Goal: Find specific page/section: Find specific page/section

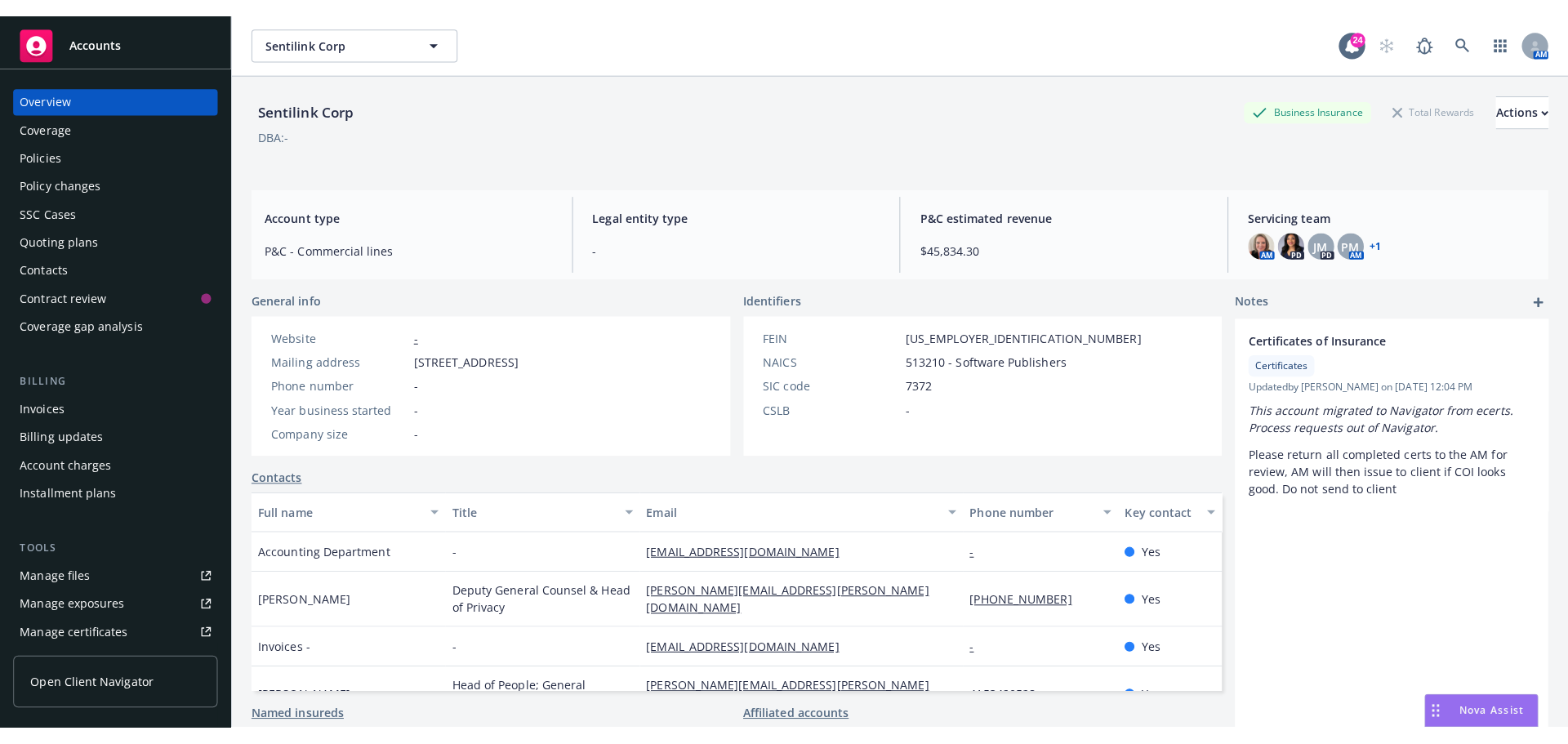
scroll to position [163, 0]
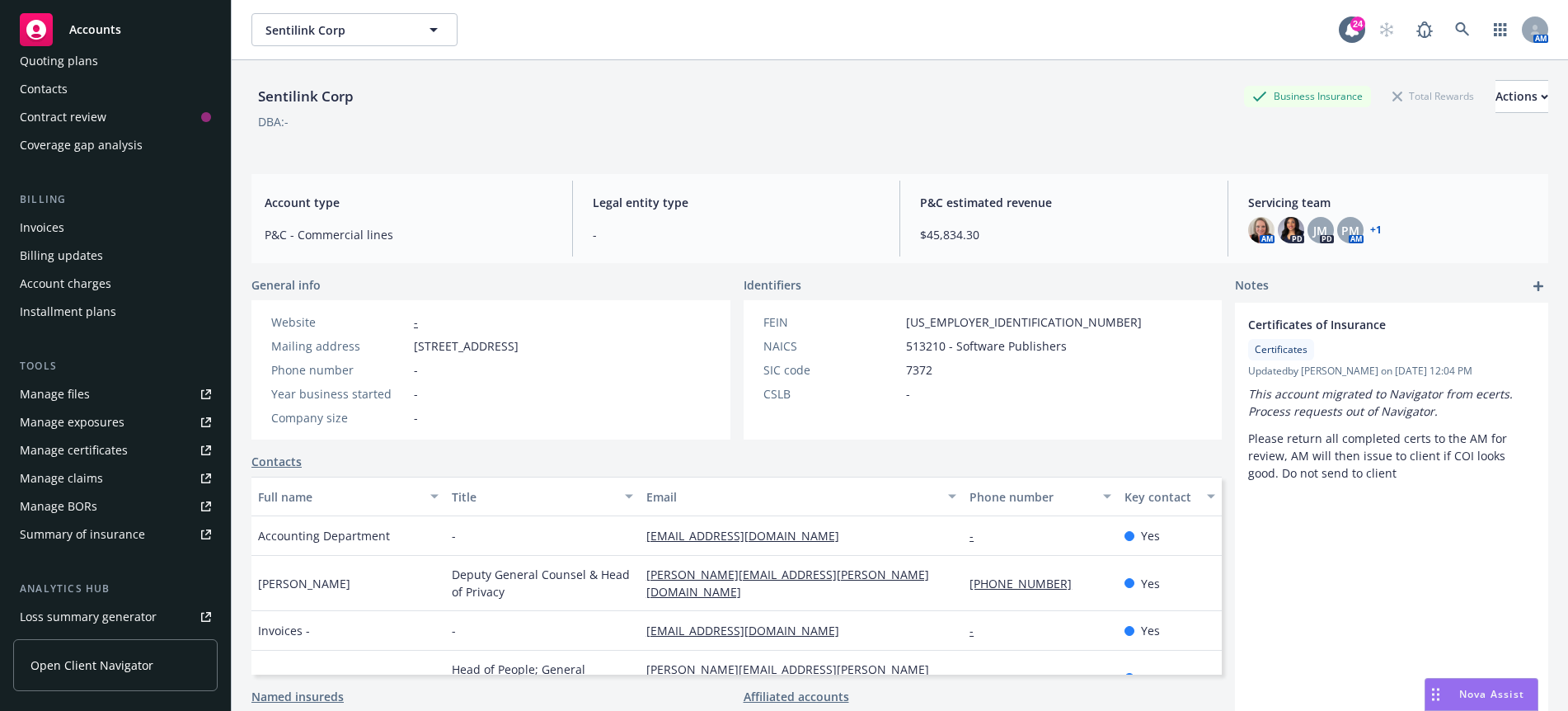
click at [546, 123] on div "DBA: -" at bounding box center [899, 122] width 1297 height 17
click at [1047, 43] on div "Sentilink Corp Sentilink Corp" at bounding box center [795, 29] width 1087 height 33
drag, startPoint x: 670, startPoint y: 94, endPoint x: 980, endPoint y: 0, distance: 323.9
click at [670, 94] on div "Sentilink Corp Business Insurance Total Rewards Actions" at bounding box center [899, 96] width 1297 height 33
click at [1450, 14] on link at bounding box center [1462, 29] width 33 height 33
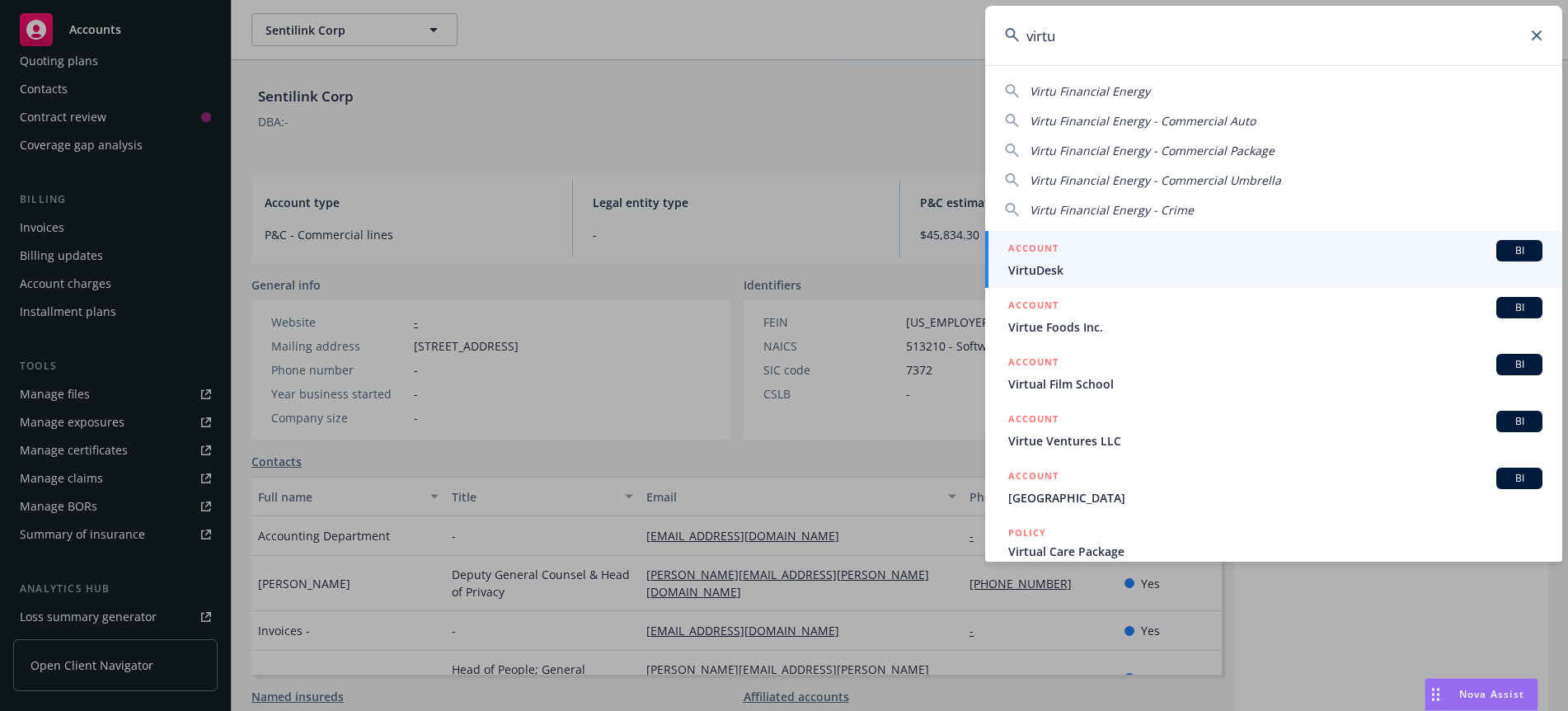
click at [1120, 90] on span "Virtu Financial Energy" at bounding box center [1090, 90] width 121 height 16
type input "Virtu Financial Energy"
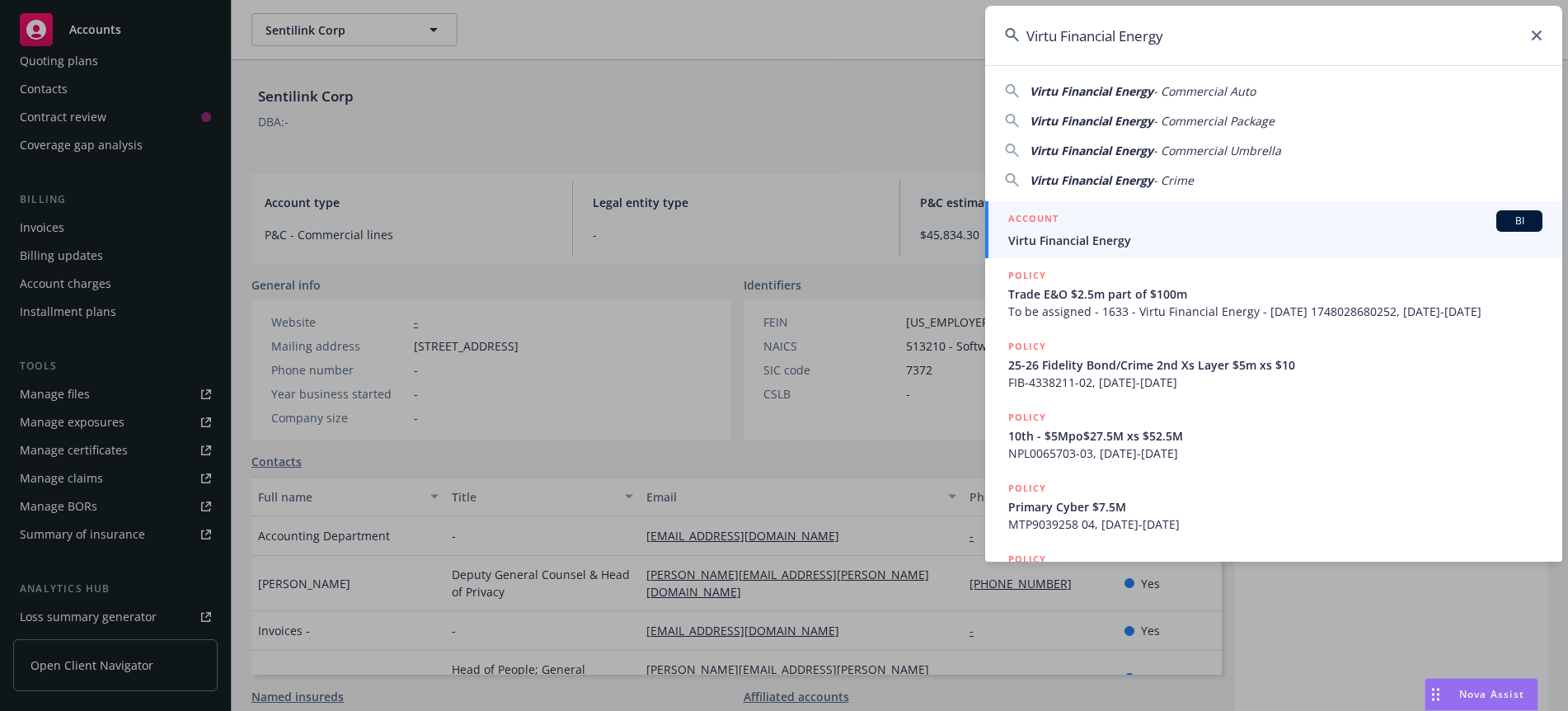
click at [1496, 215] on div "BI" at bounding box center [1519, 220] width 47 height 21
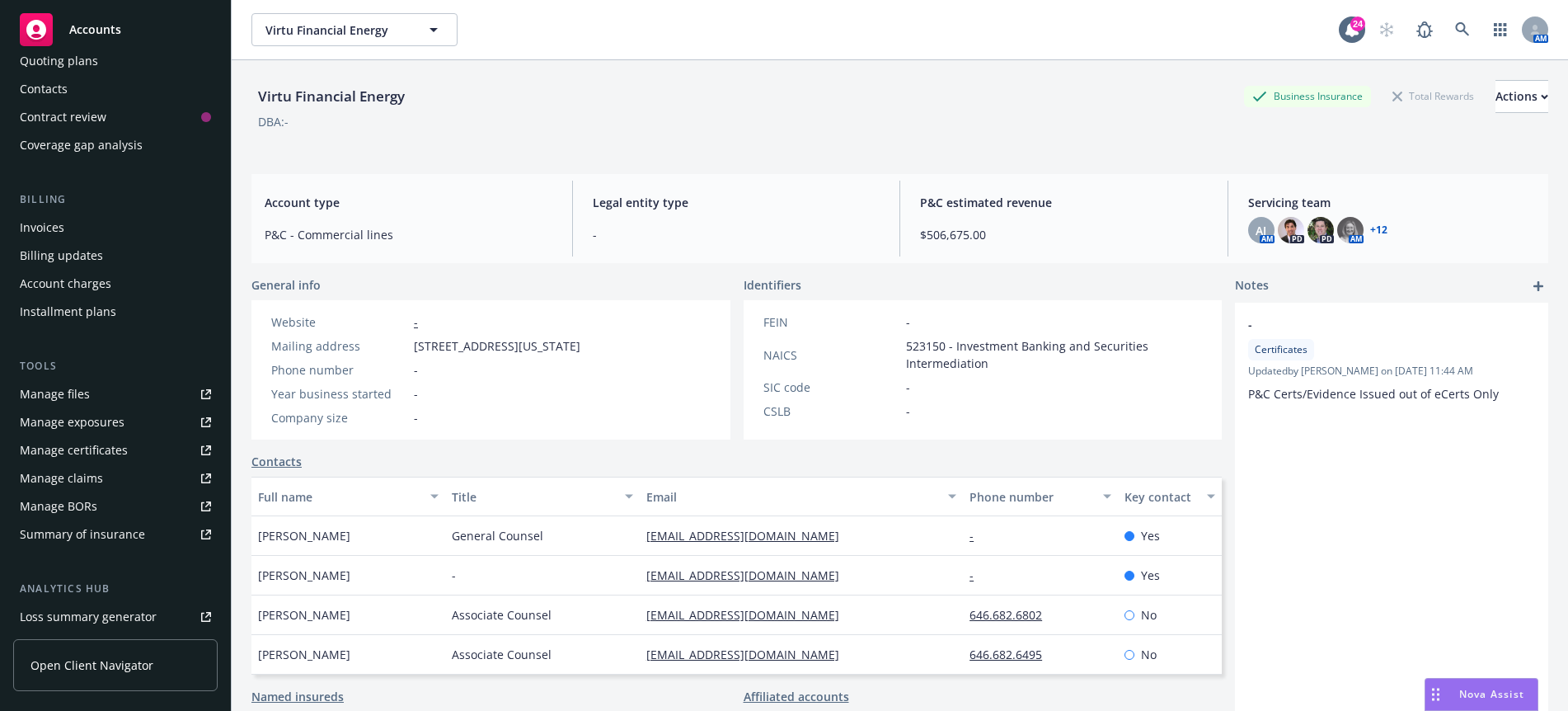
drag, startPoint x: 553, startPoint y: 106, endPoint x: 559, endPoint y: 93, distance: 14.3
click at [553, 106] on div "Virtu Financial Energy Business Insurance Total Rewards Actions" at bounding box center [899, 96] width 1297 height 33
click at [577, 42] on div "Virtu Financial Energy Virtu Financial Energy" at bounding box center [795, 29] width 1087 height 33
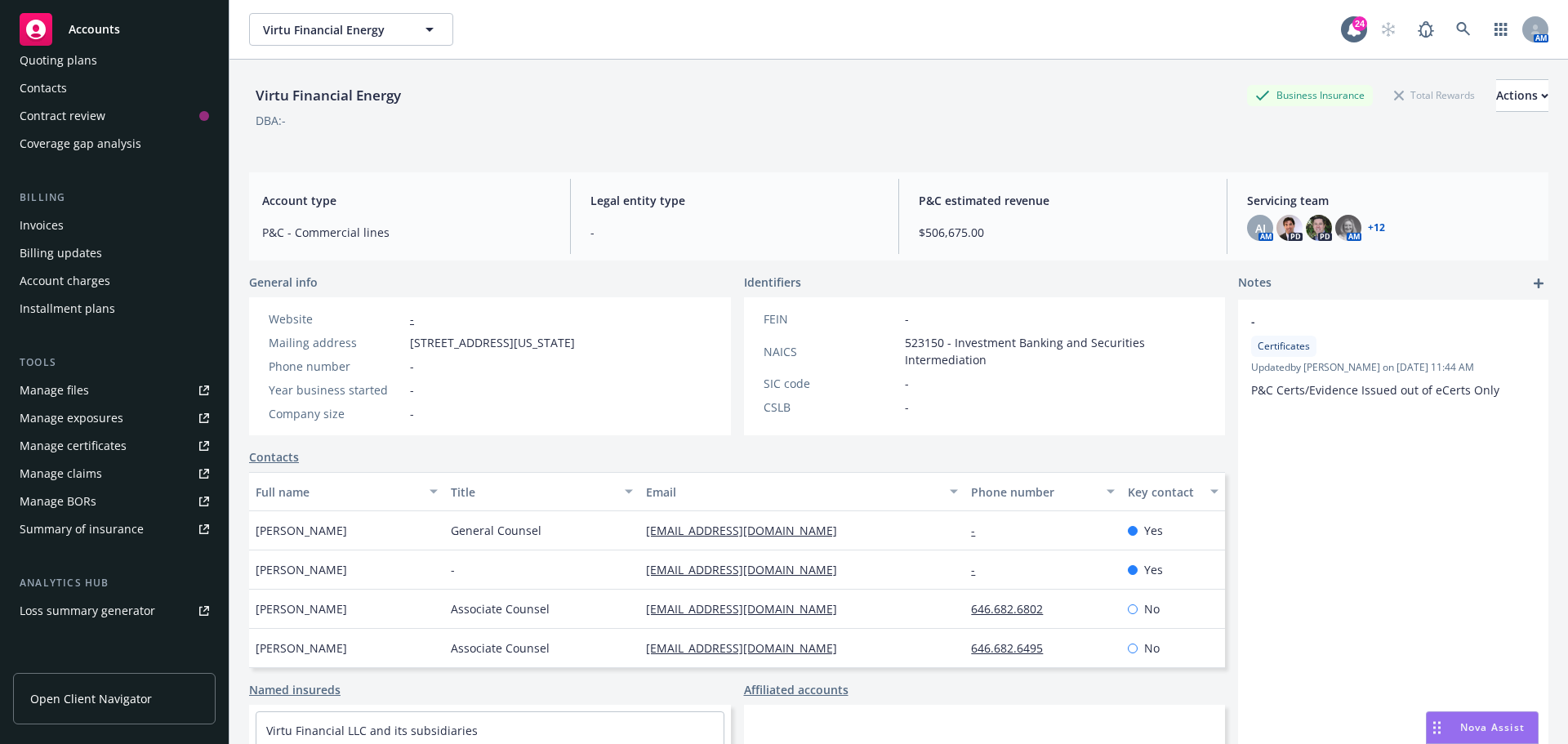
click at [815, 125] on div "DBA: -" at bounding box center [898, 120] width 1299 height 17
click at [796, 35] on div "Virtu Financial Energy Virtu Financial Energy" at bounding box center [795, 29] width 1092 height 33
